Goal: Task Accomplishment & Management: Manage account settings

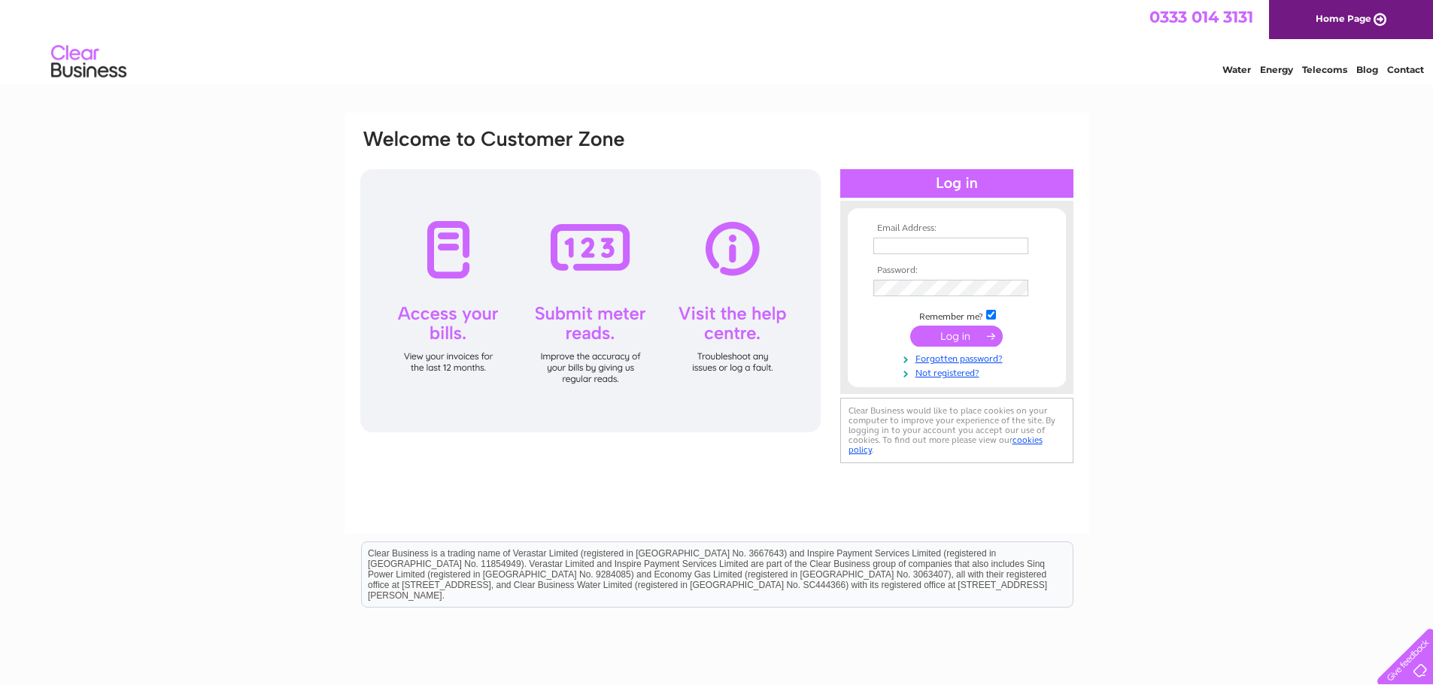
type input "[EMAIL_ADDRESS][DOMAIN_NAME]"
click at [952, 332] on input "submit" at bounding box center [956, 336] width 93 height 21
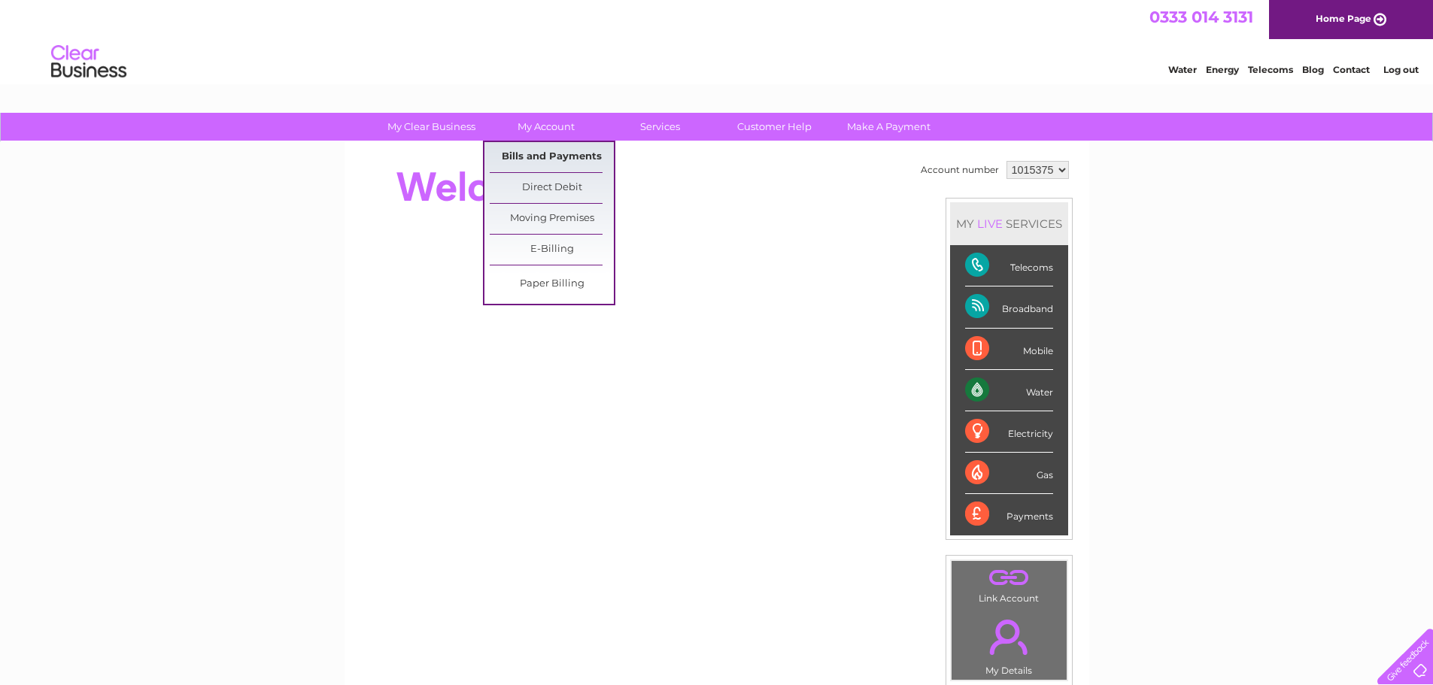
click at [545, 155] on link "Bills and Payments" at bounding box center [552, 157] width 124 height 30
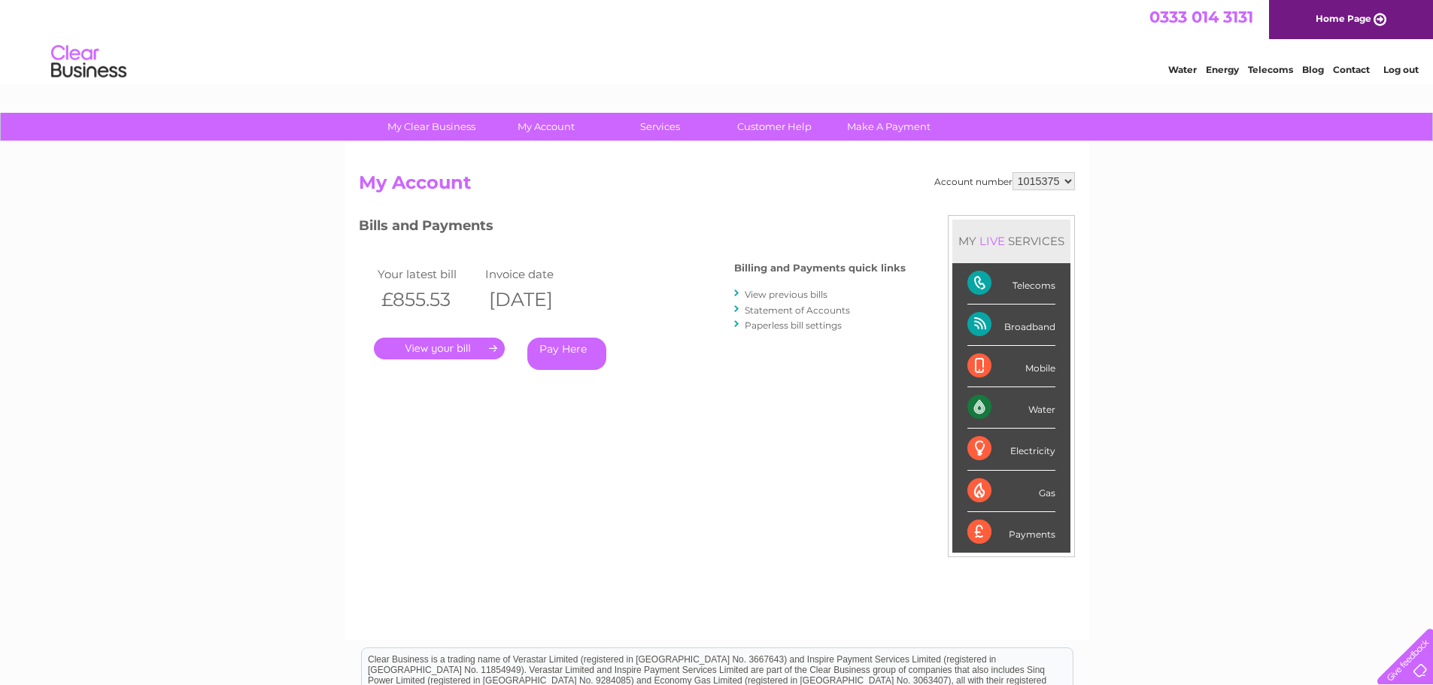
click at [427, 349] on link "." at bounding box center [439, 349] width 131 height 22
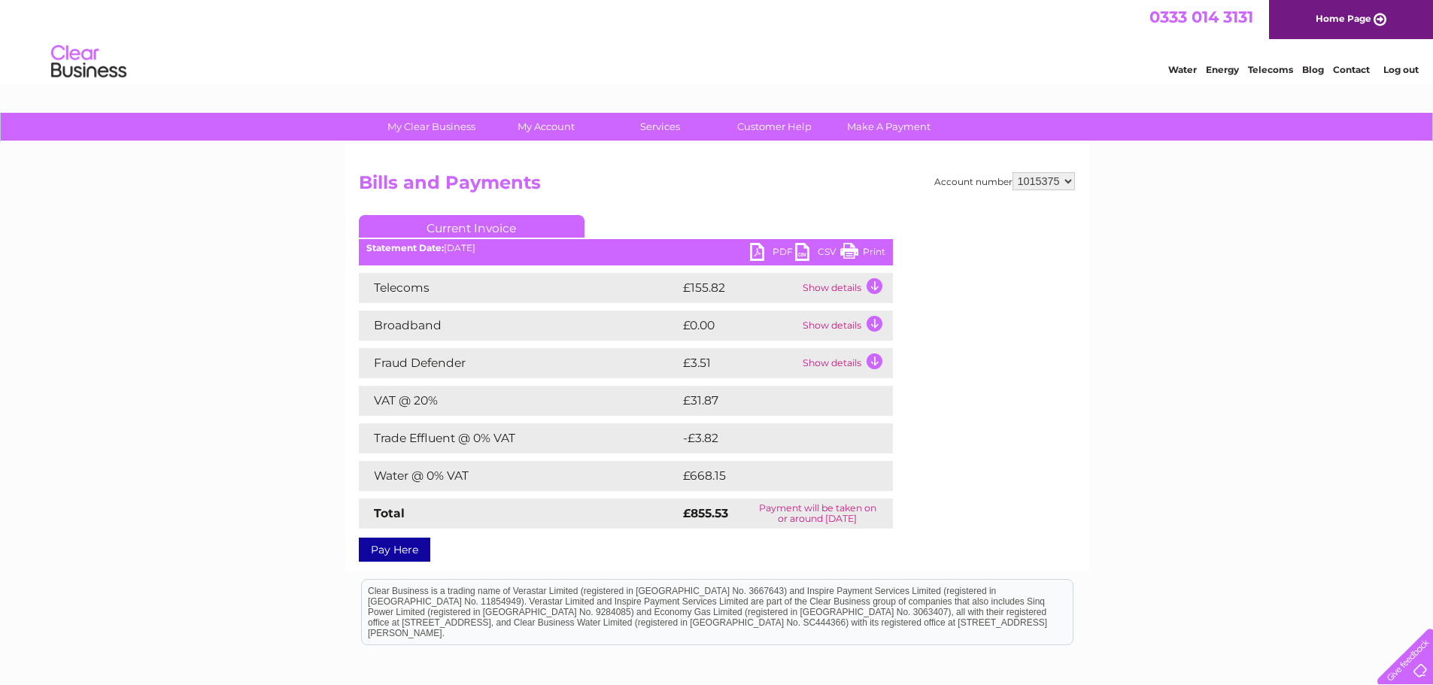
click at [782, 249] on link "PDF" at bounding box center [772, 254] width 45 height 22
